Goal: Answer question/provide support: Share knowledge or assist other users

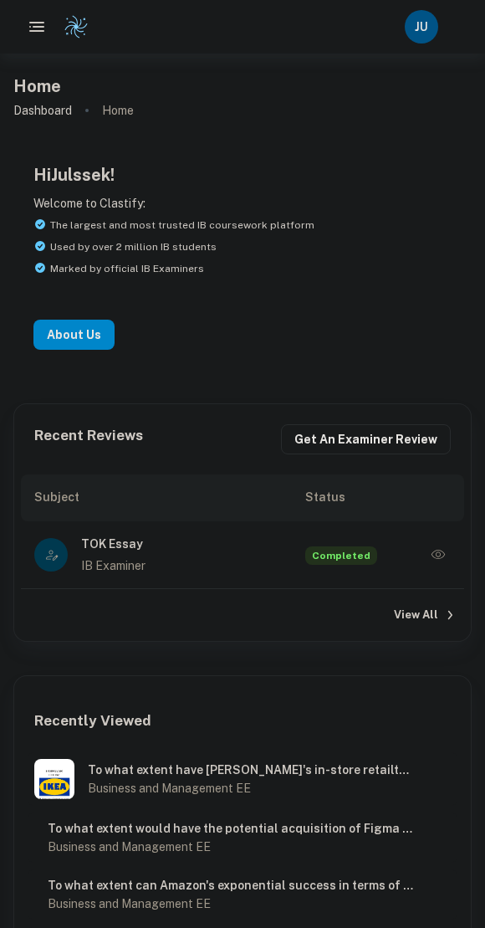
click at [434, 560] on icon "button" at bounding box center [438, 555] width 17 height 17
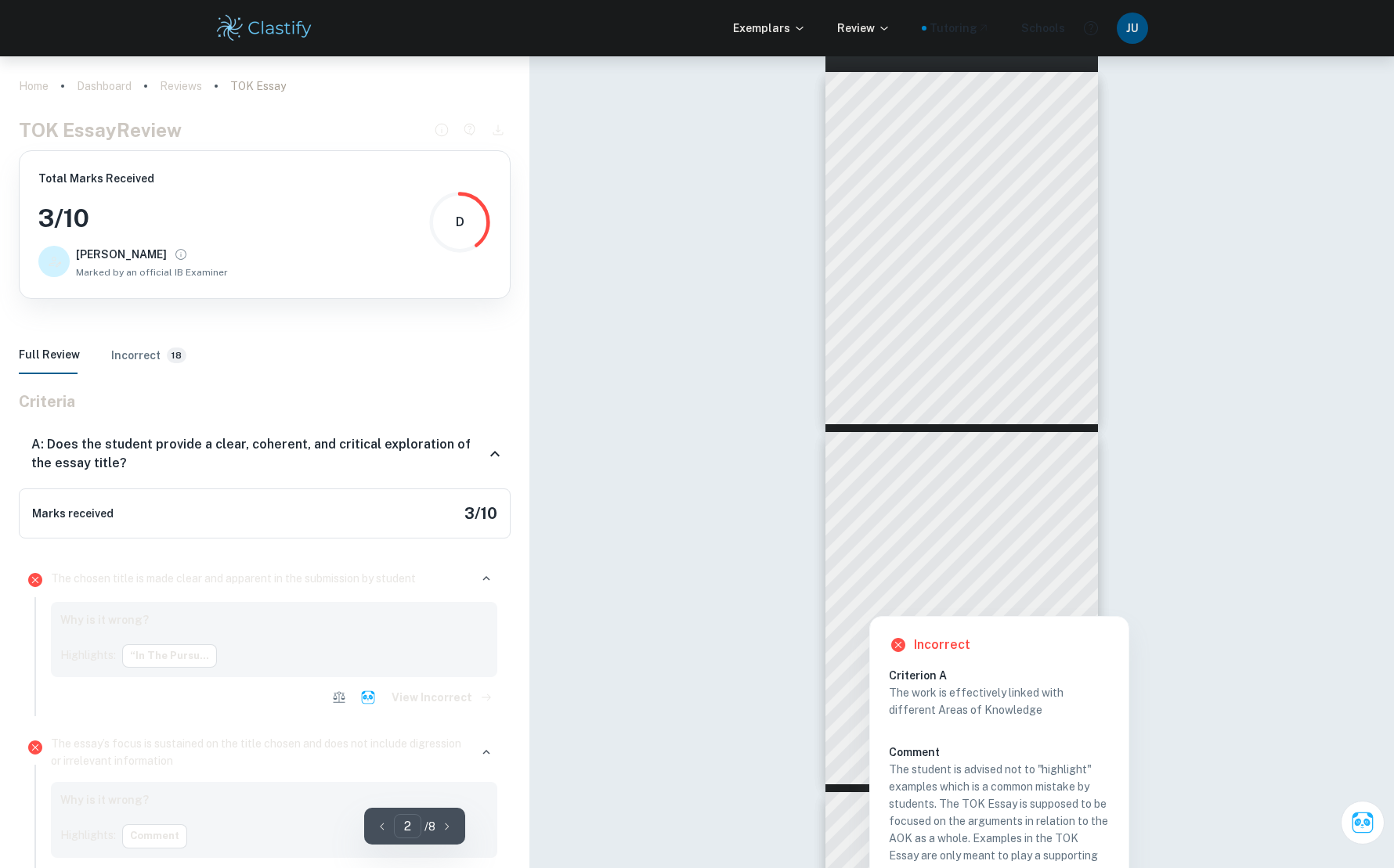
click at [454, 604] on div at bounding box center [962, 600] width 209 height 12
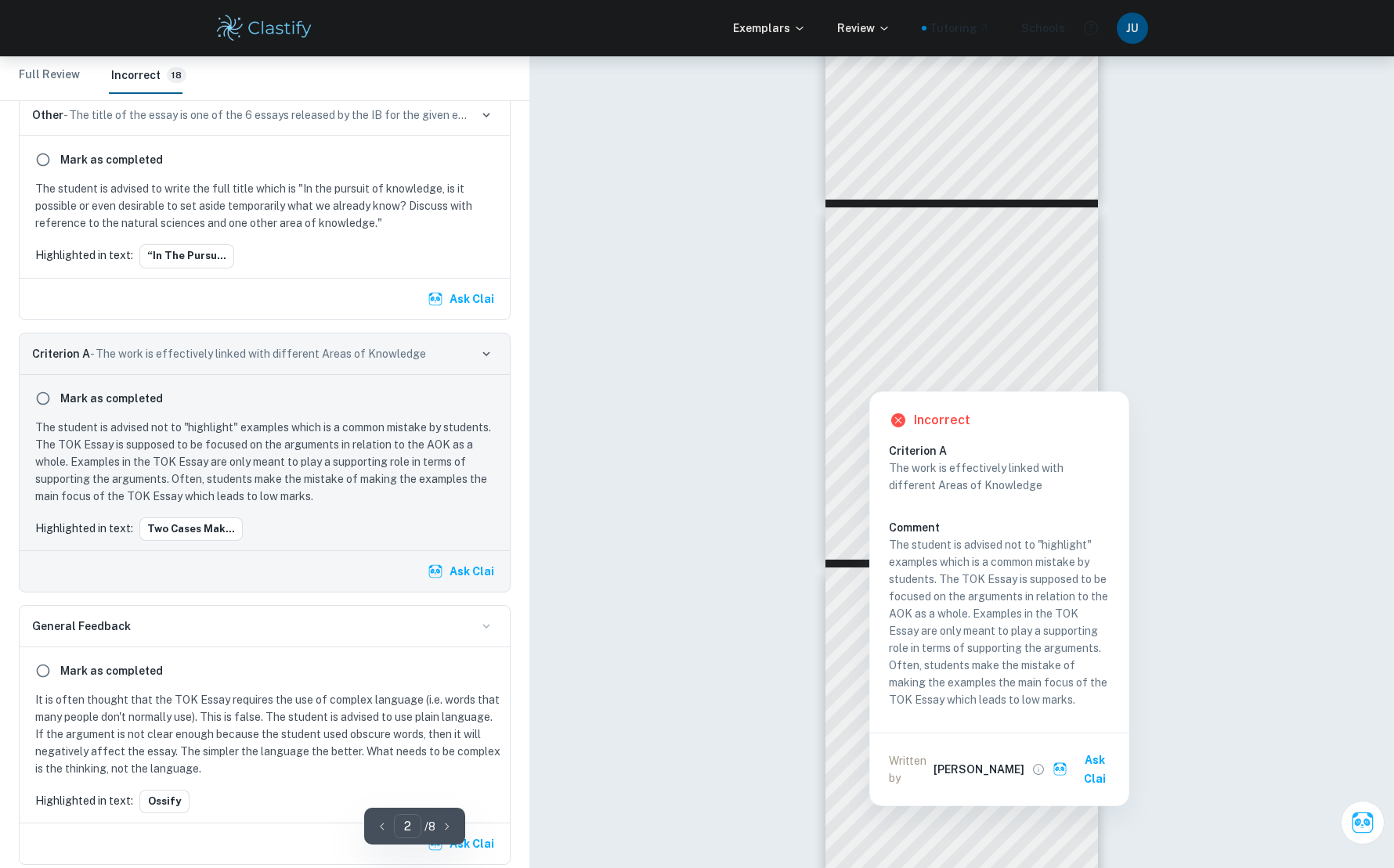
scroll to position [233, 0]
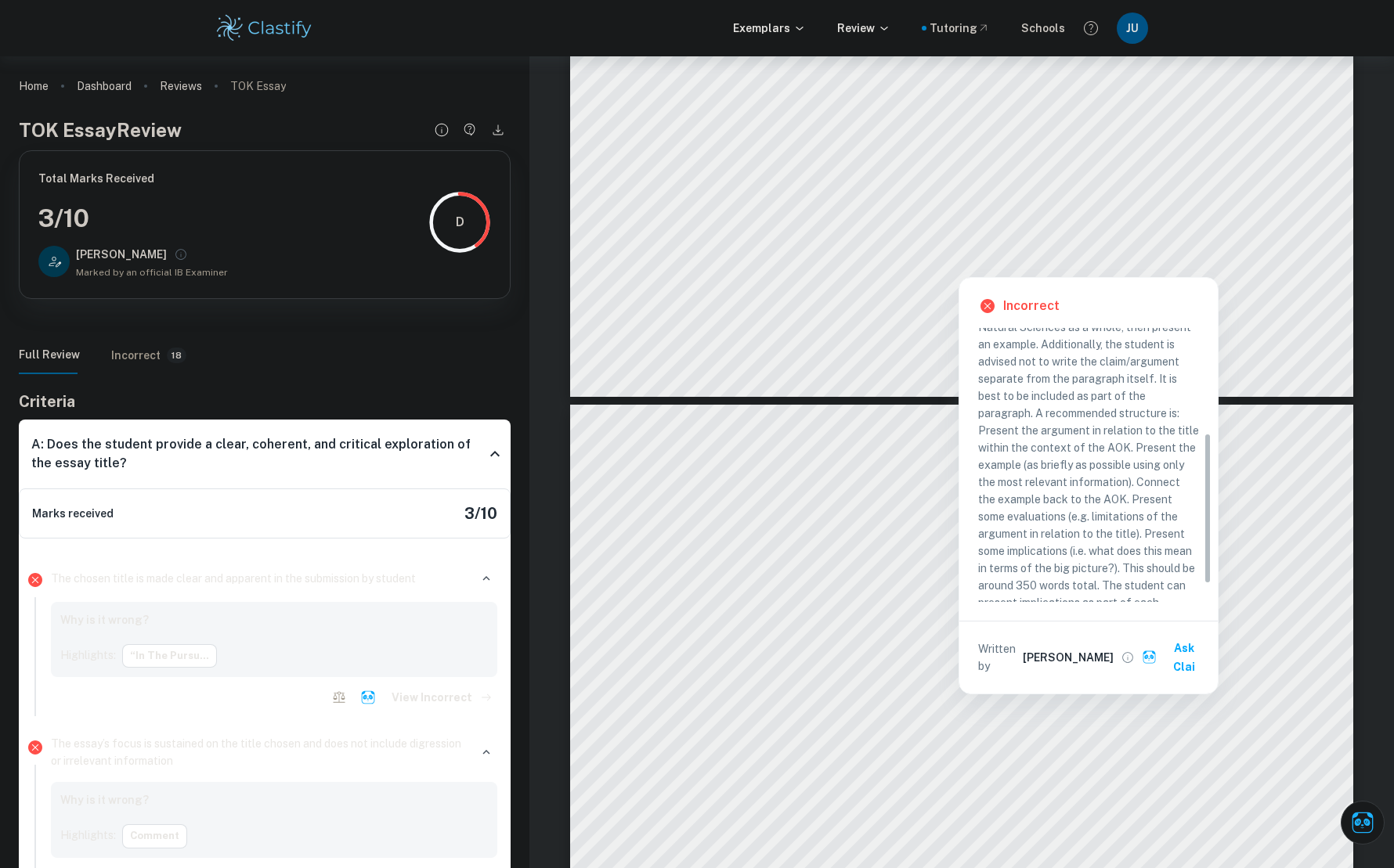
scroll to position [190, 0]
drag, startPoint x: 978, startPoint y: 413, endPoint x: 1146, endPoint y: 418, distance: 168.1
click at [1146, 418] on p "The student focused too much on the example, without any focus on the AOK as a …" at bounding box center [1088, 431] width 221 height 397
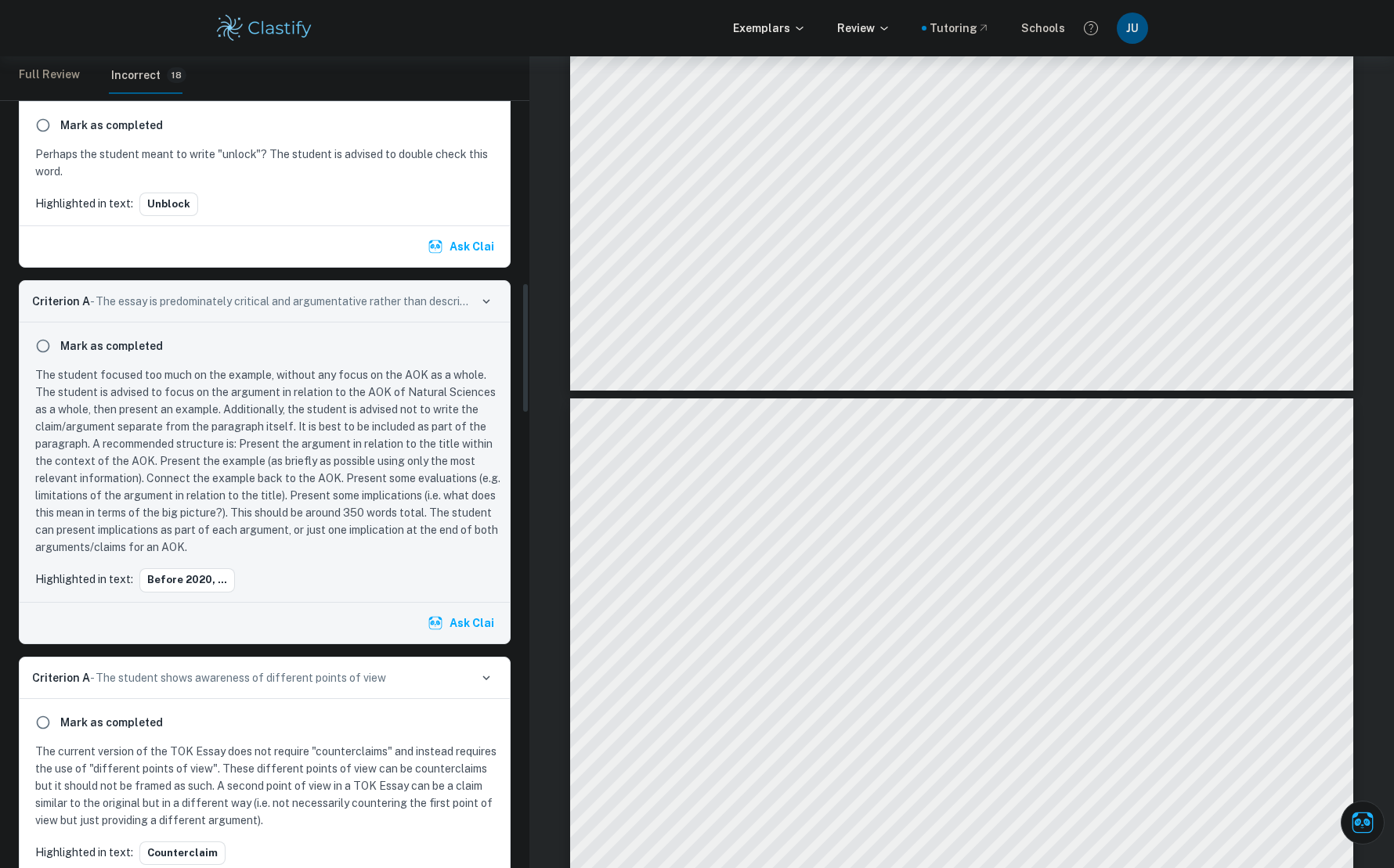
scroll to position [1742, 0]
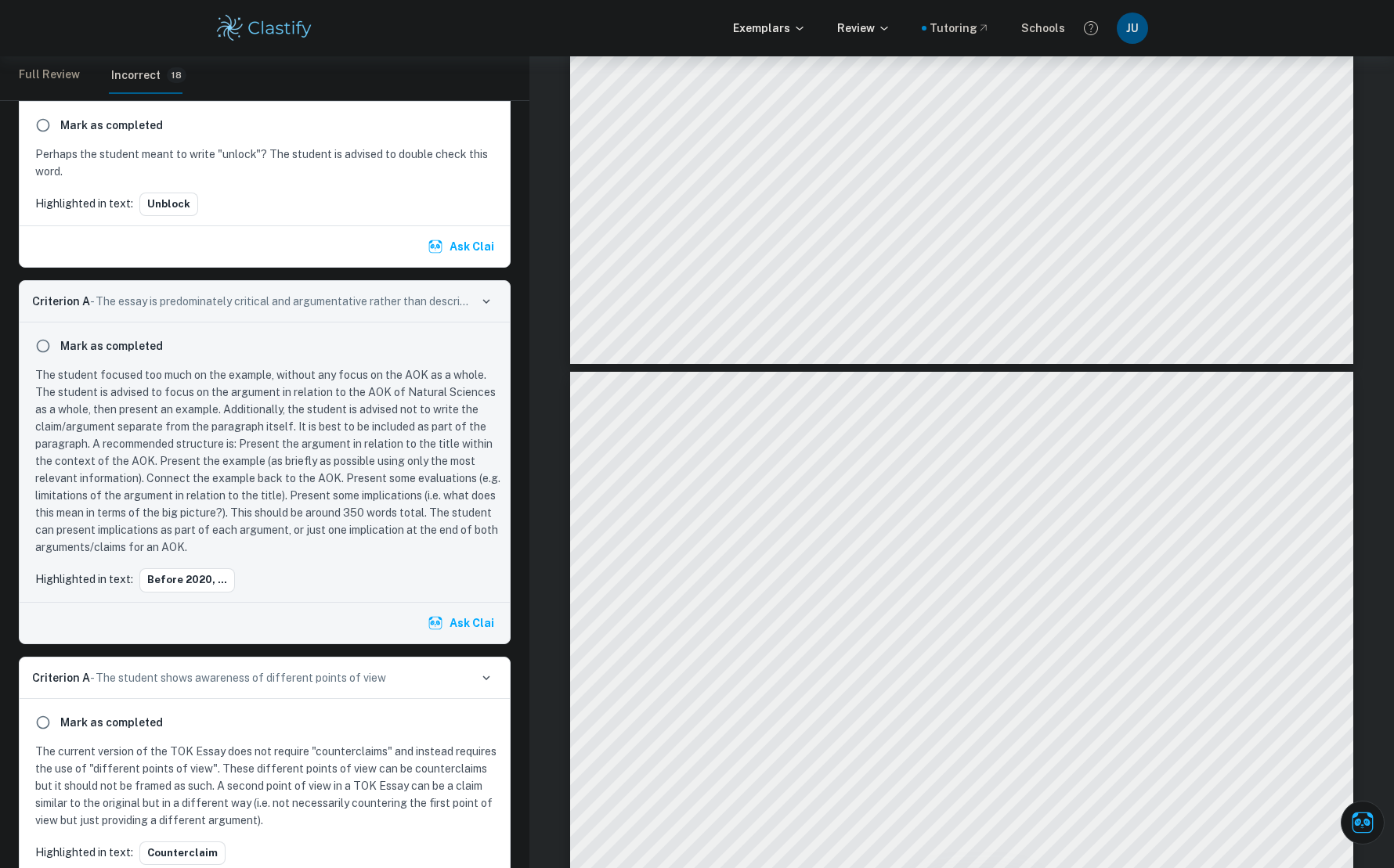
click at [296, 435] on p "The student focused too much on the example, without any focus on the AOK as a …" at bounding box center [268, 461] width 465 height 190
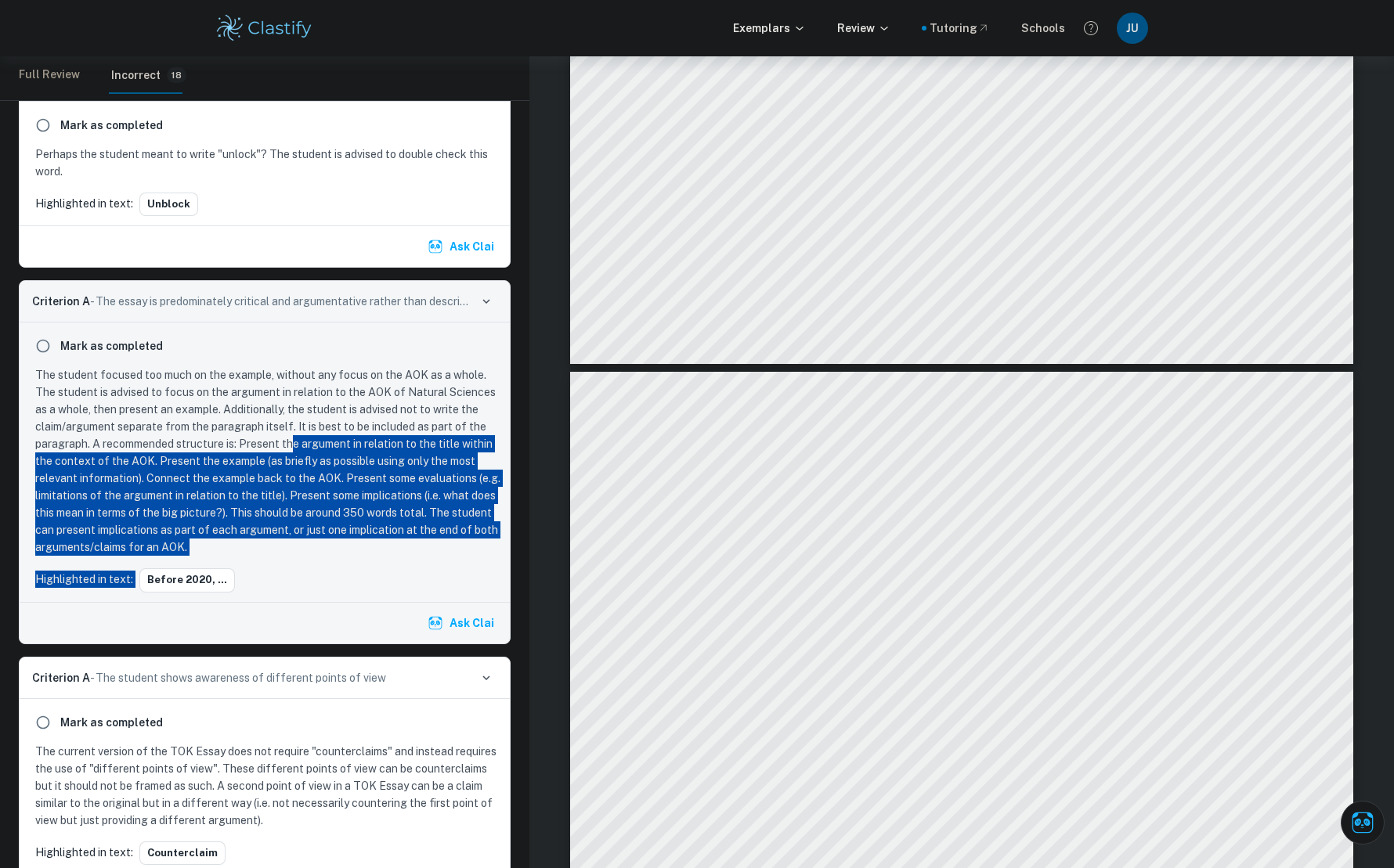
drag, startPoint x: 294, startPoint y: 453, endPoint x: 424, endPoint y: 560, distance: 168.4
click at [424, 560] on div "Mark as completed The student focused too much on the example, without any focu…" at bounding box center [265, 462] width 490 height 279
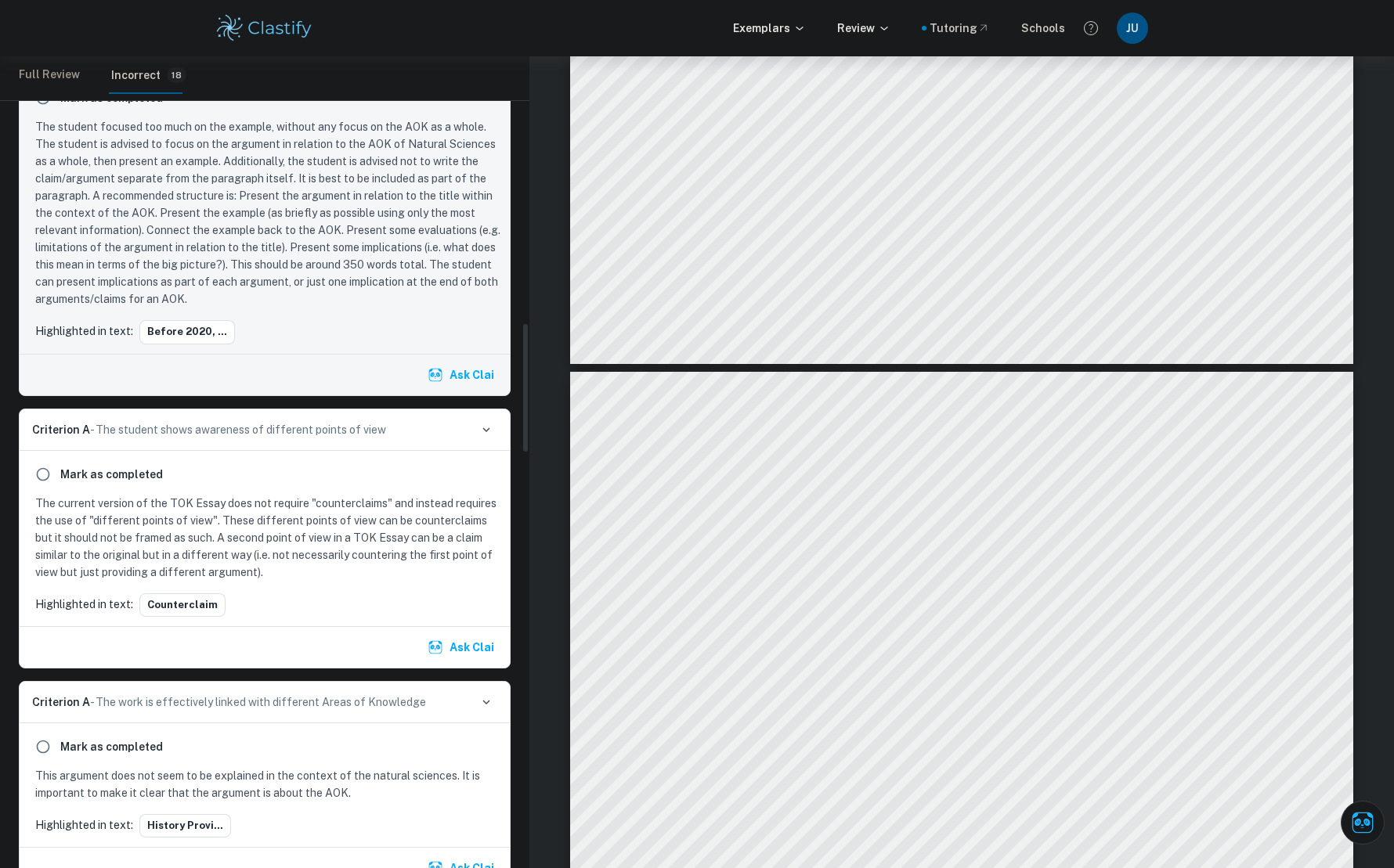
scroll to position [1652, 0]
click at [341, 547] on p "The current version of the TOK Essay does not require "counterclaims" and inste…" at bounding box center [268, 537] width 465 height 86
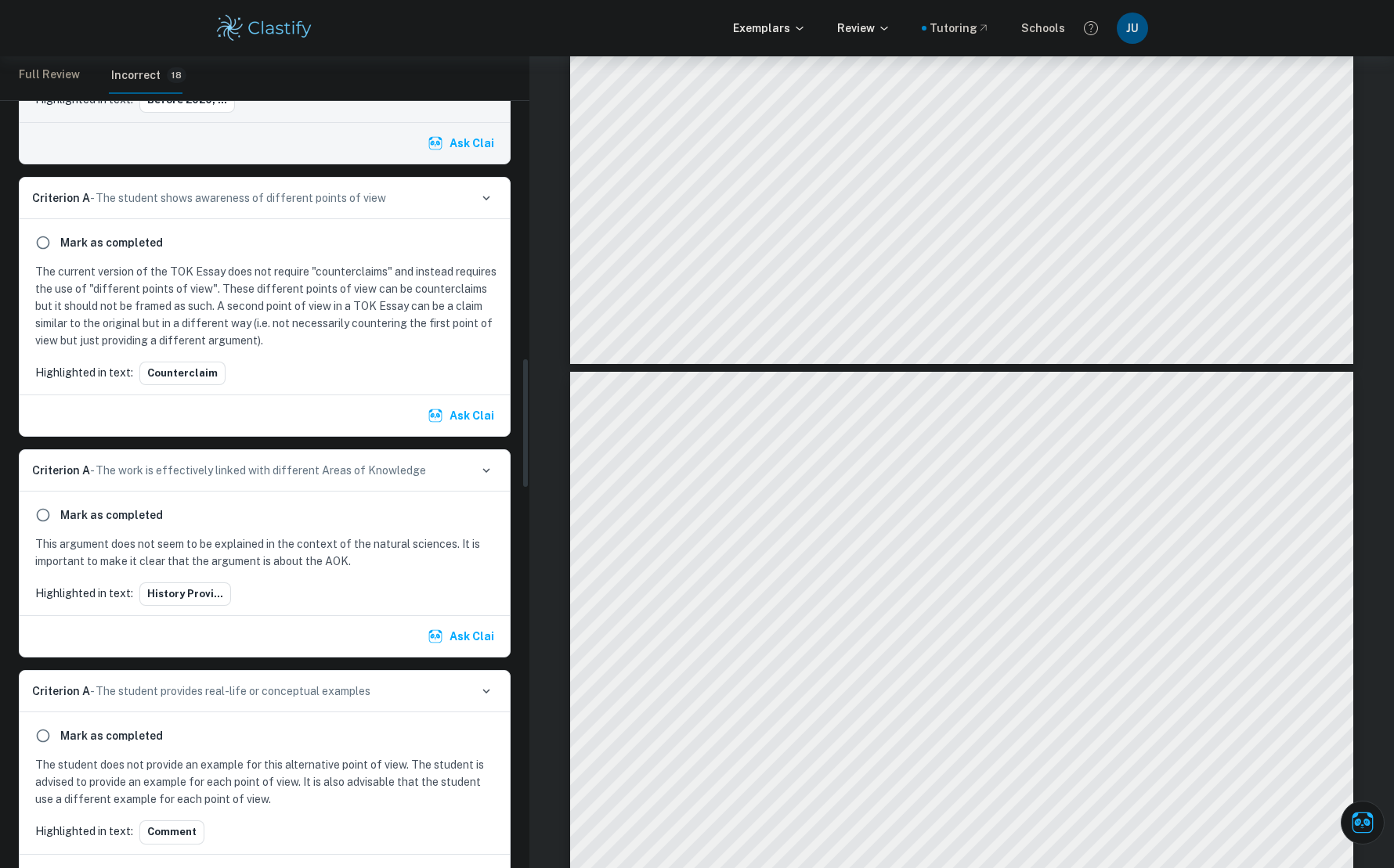
scroll to position [1920, 0]
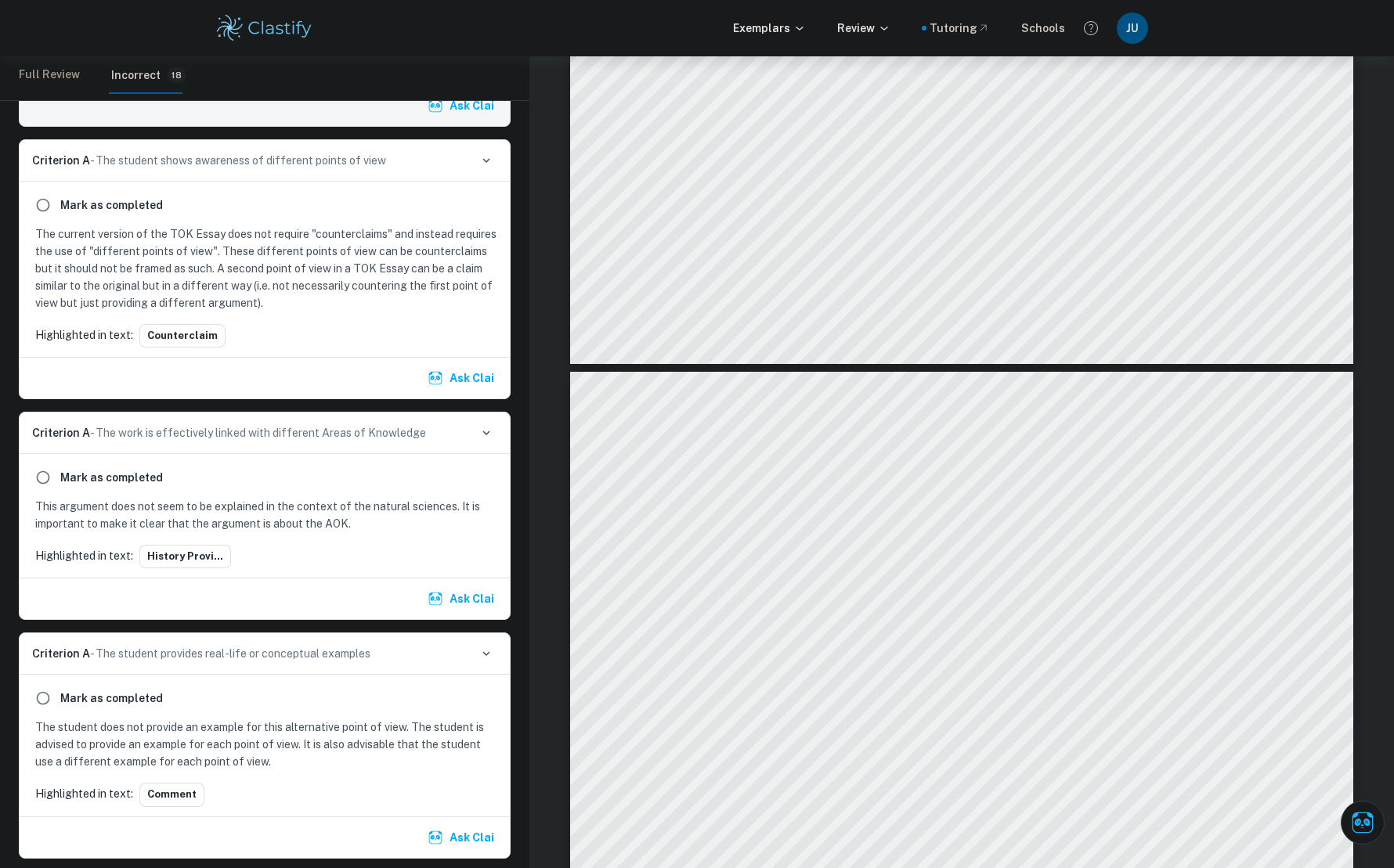
click at [209, 495] on div "Mark as completed This argument does not seem to be explained in the context of…" at bounding box center [265, 515] width 490 height 123
click at [248, 505] on p "This argument does not seem to be explained in the context of the natural scien…" at bounding box center [268, 514] width 465 height 35
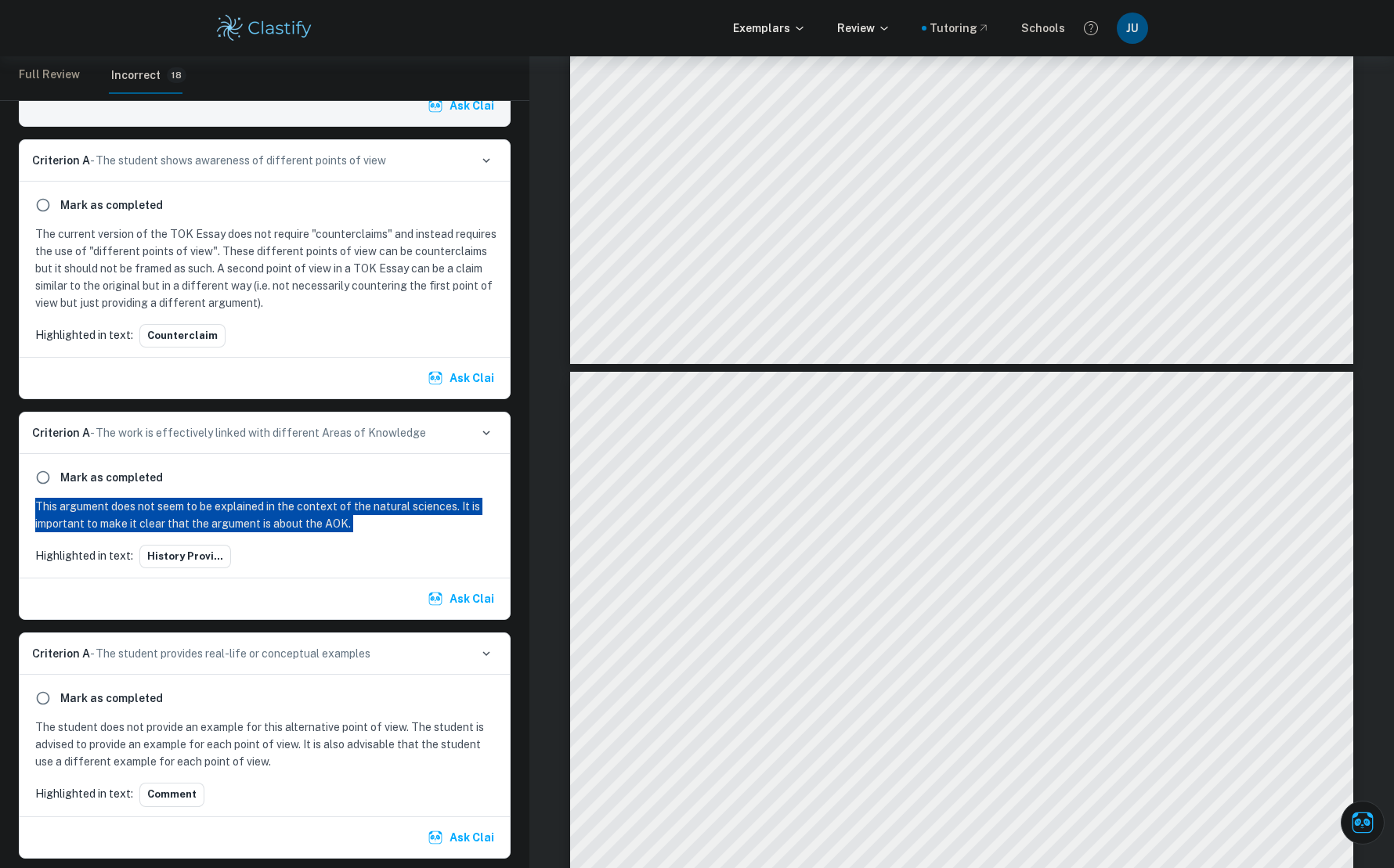
click at [223, 509] on p "This argument does not seem to be explained in the context of the natural scien…" at bounding box center [268, 514] width 465 height 35
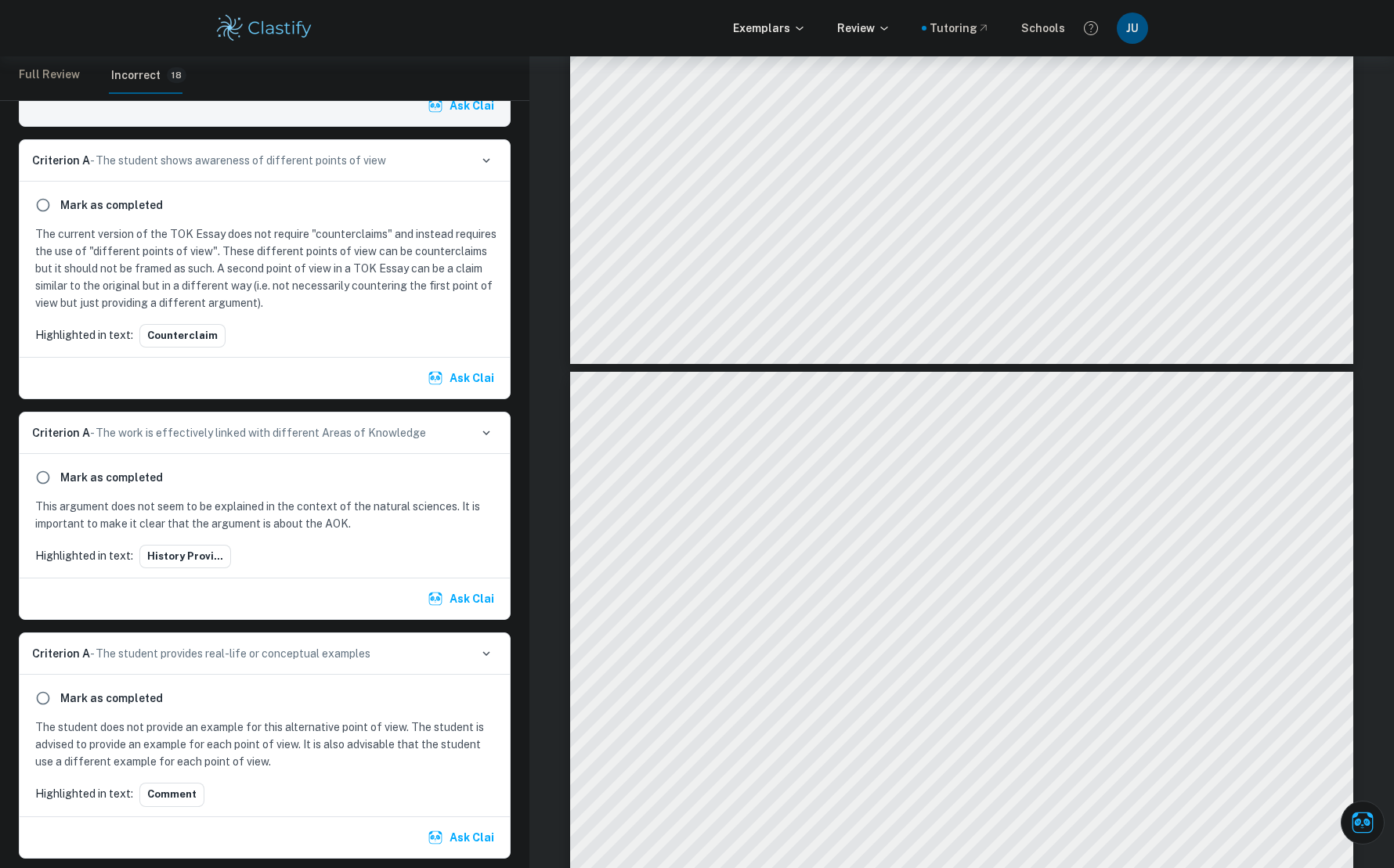
click at [89, 482] on h6 "Mark as completed" at bounding box center [111, 477] width 103 height 17
click at [185, 552] on button "History provi..." at bounding box center [185, 557] width 92 height 23
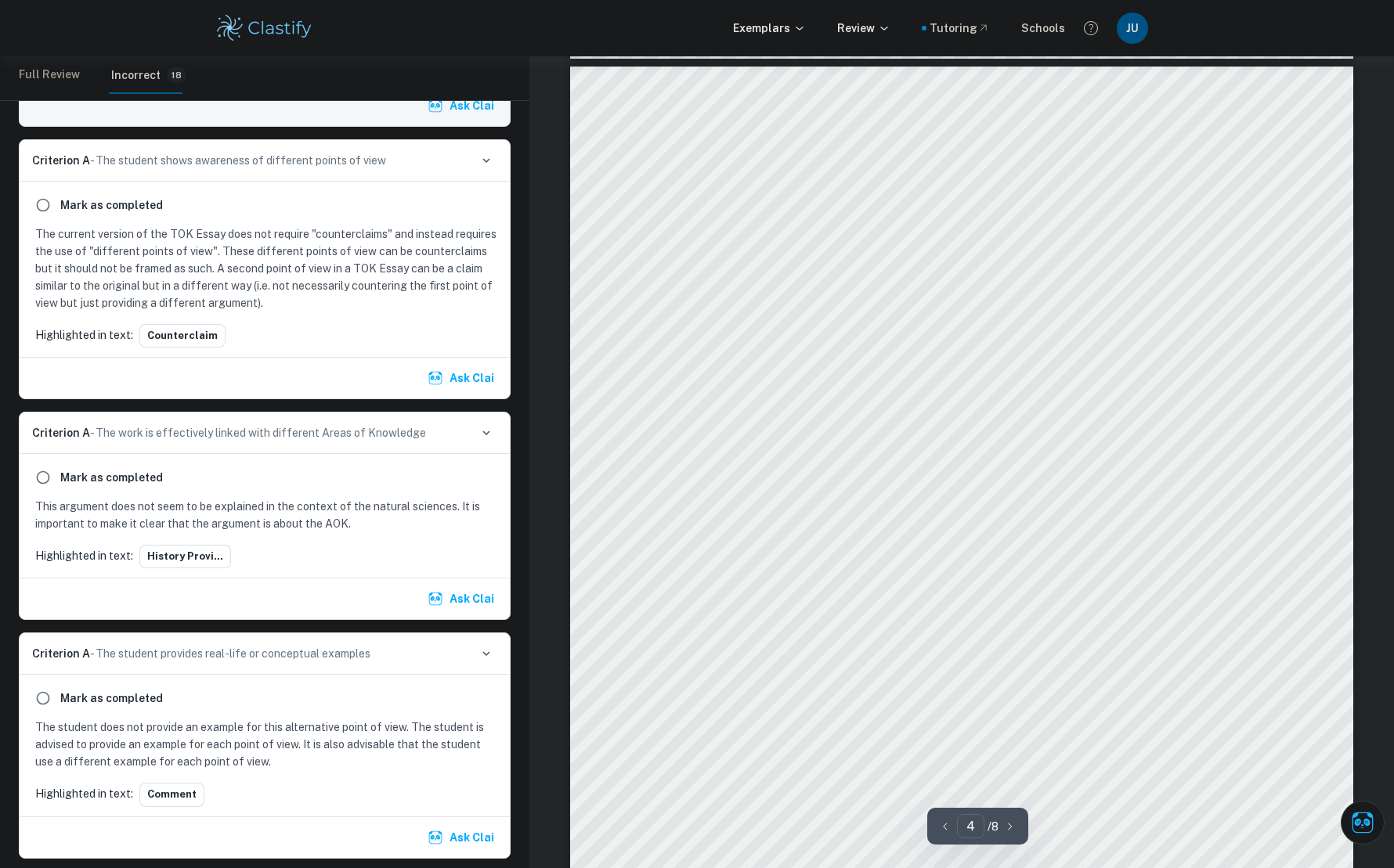
scroll to position [3084, 0]
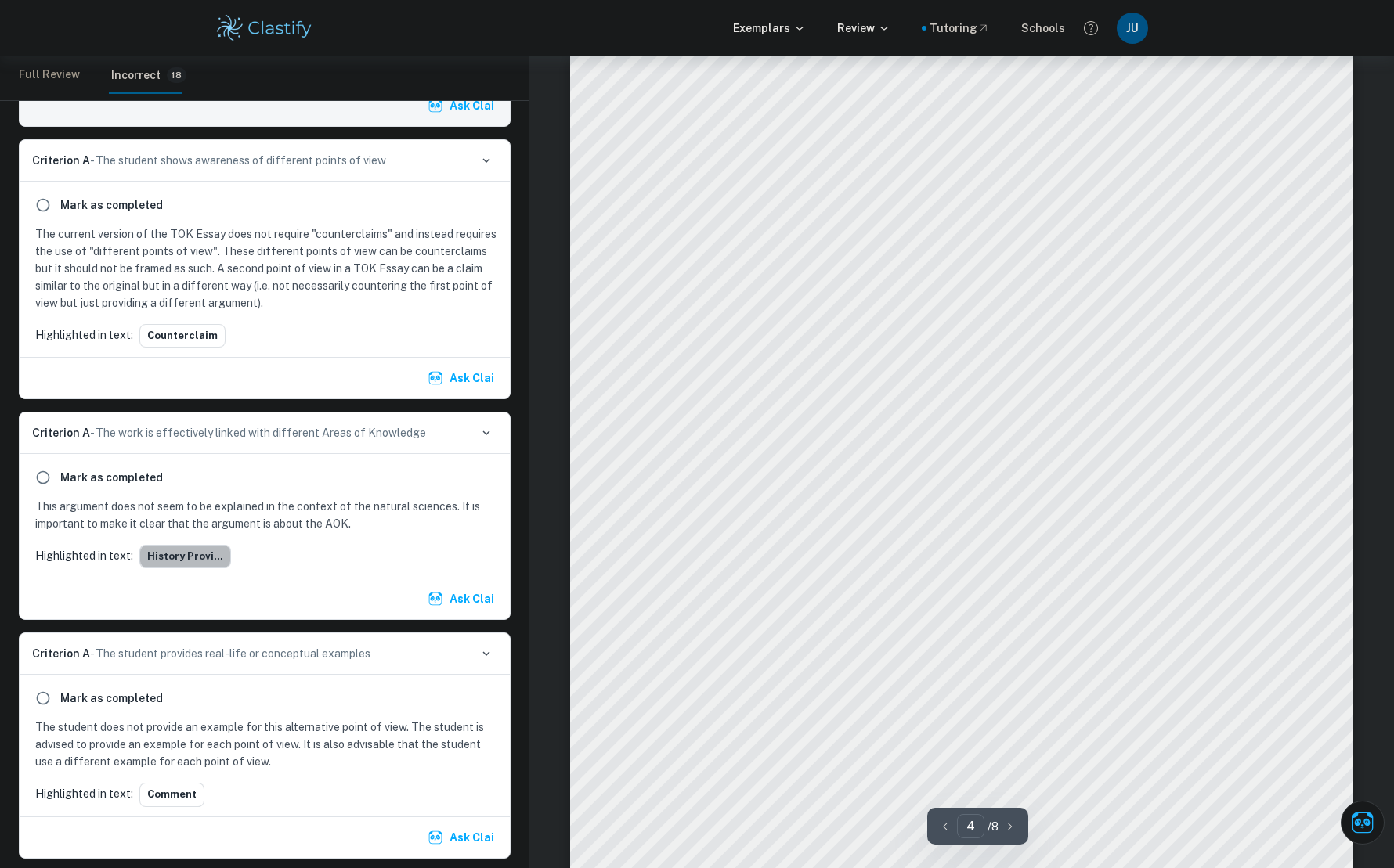
click at [200, 552] on button "History provi..." at bounding box center [185, 557] width 92 height 23
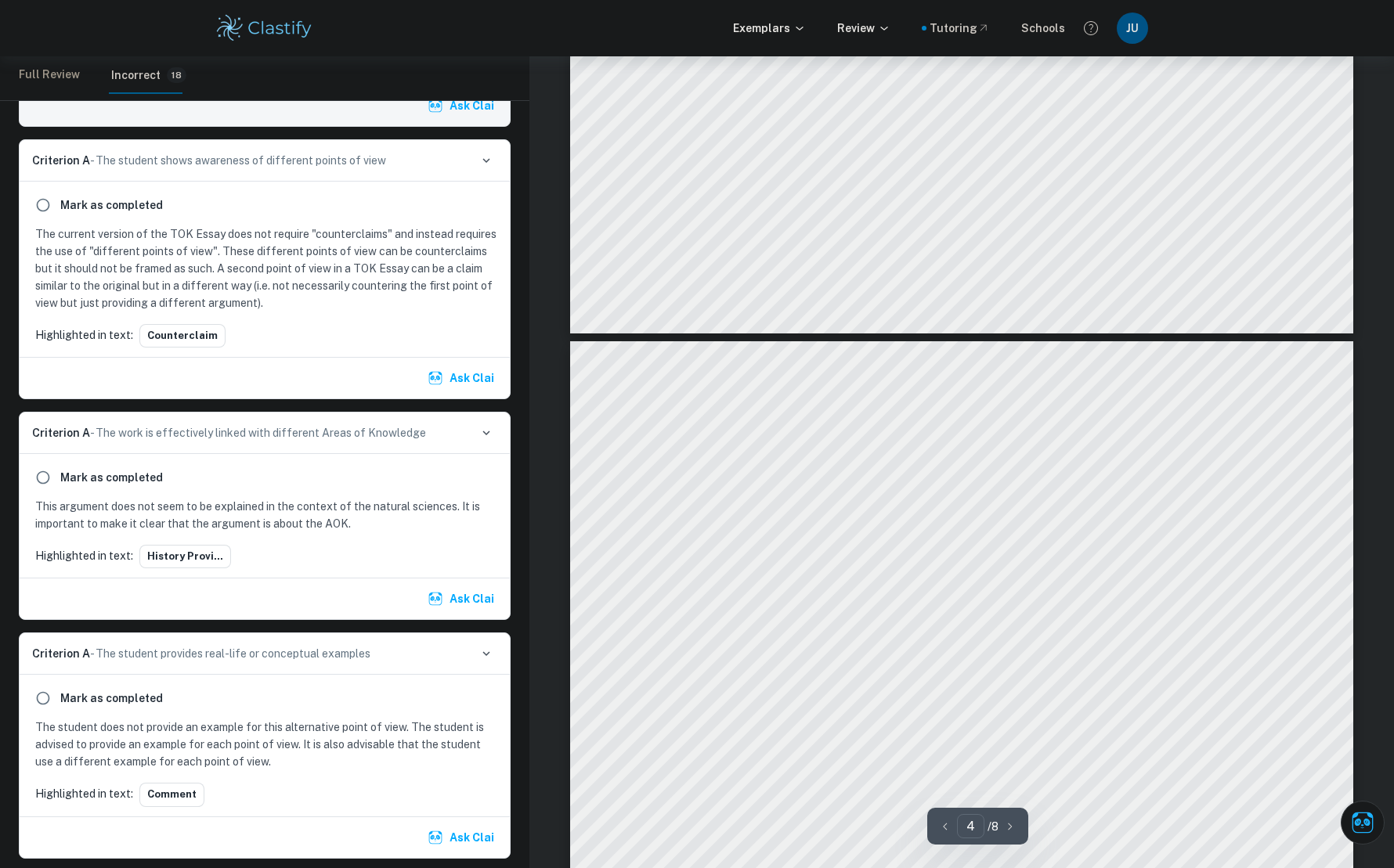
scroll to position [2789, 0]
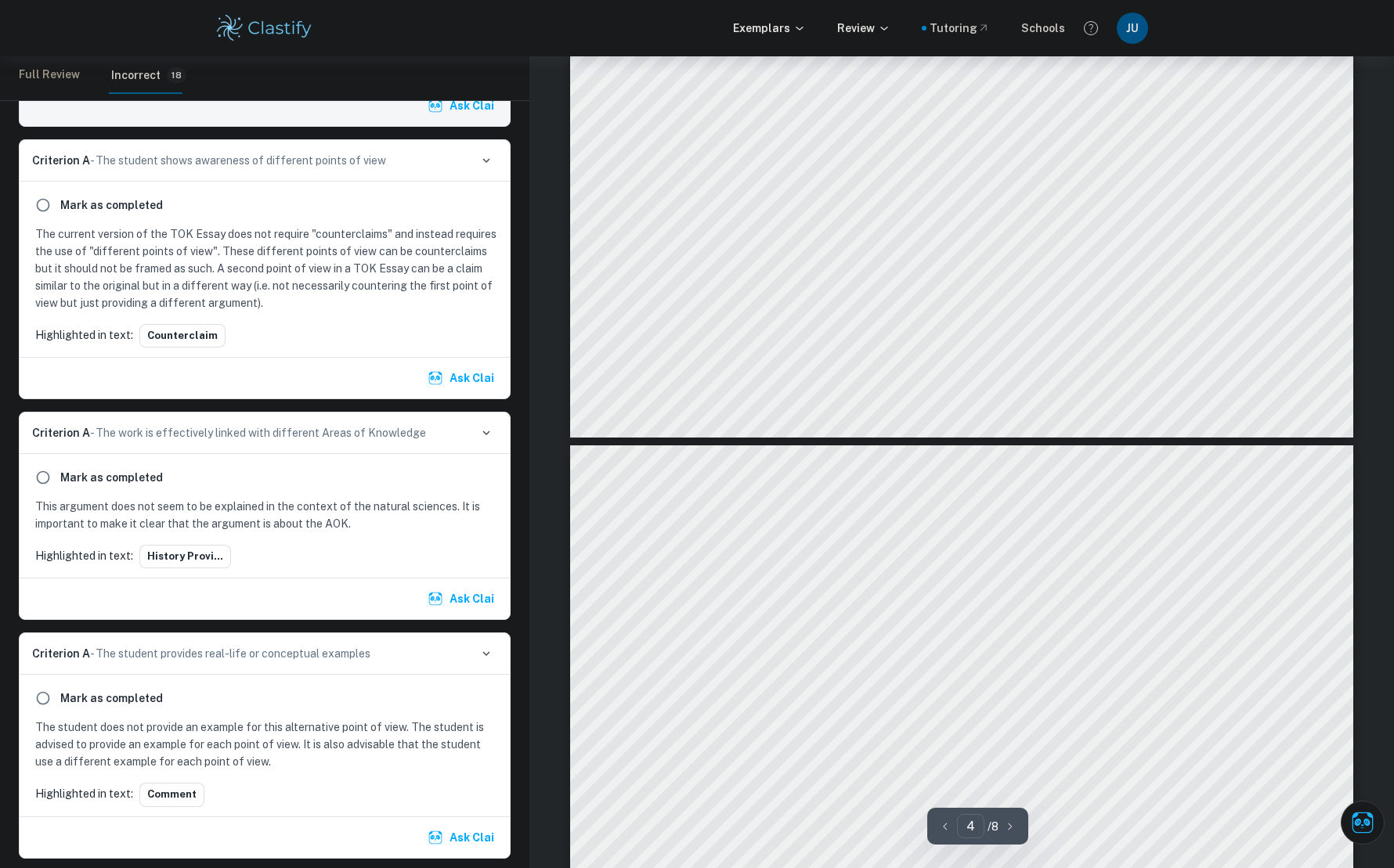
type input "3"
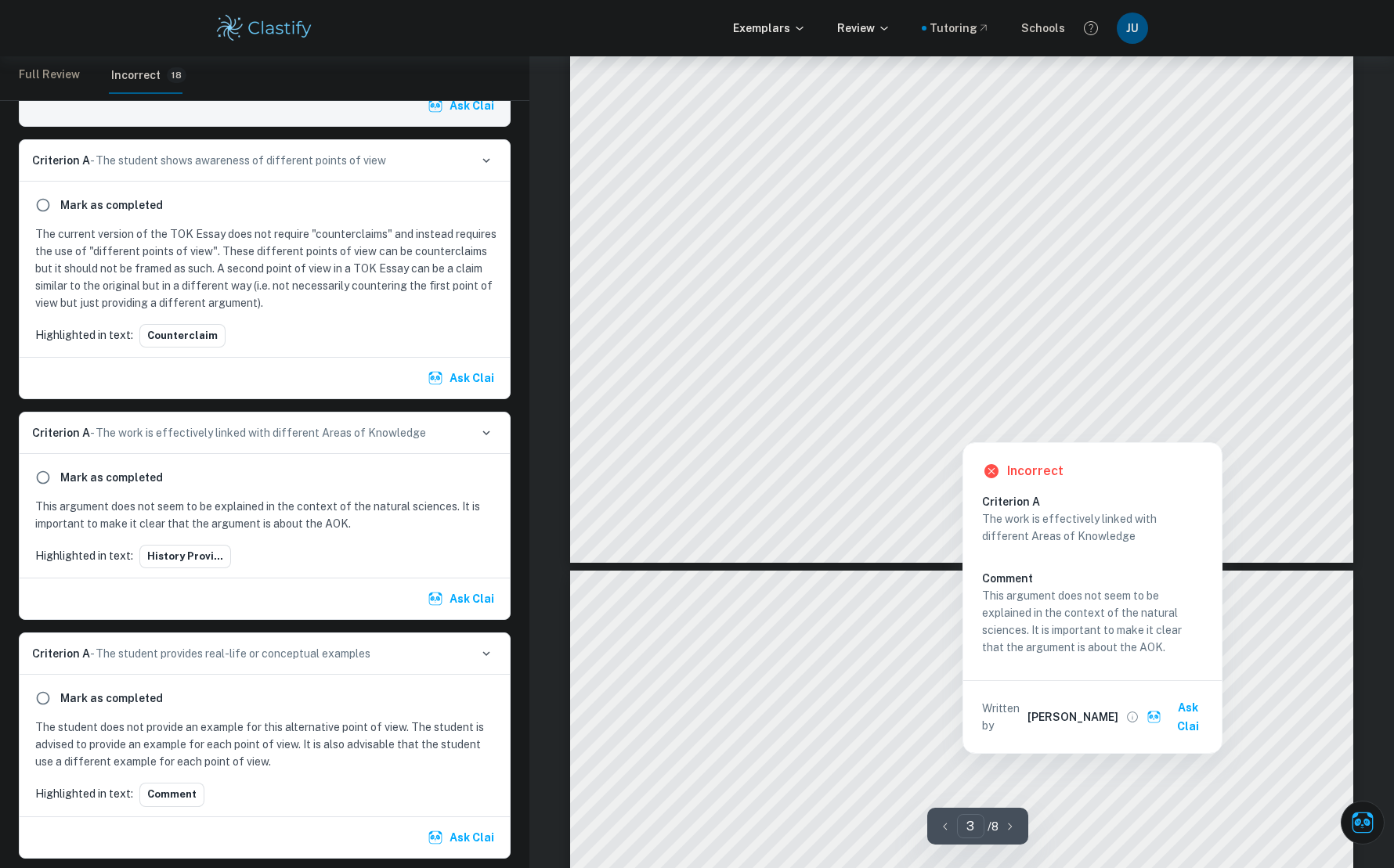
scroll to position [2558, 0]
